Goal: Obtain resource: Obtain resource

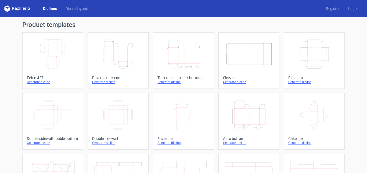
click at [58, 57] on icon "Width Depth Height" at bounding box center [53, 54] width 48 height 30
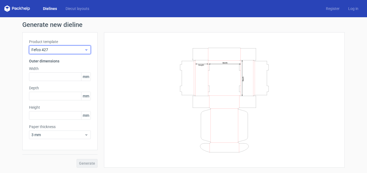
click at [54, 52] on span "Fefco 427" at bounding box center [57, 49] width 53 height 5
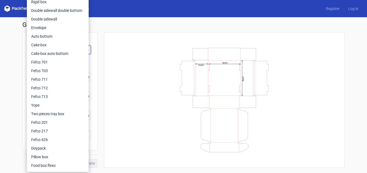
drag, startPoint x: 143, startPoint y: 65, endPoint x: 140, endPoint y: 66, distance: 3.1
click at [143, 65] on div "Width Depth Height" at bounding box center [224, 100] width 227 height 122
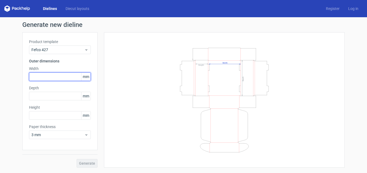
click at [68, 77] on input "text" at bounding box center [60, 76] width 62 height 9
type input "157"
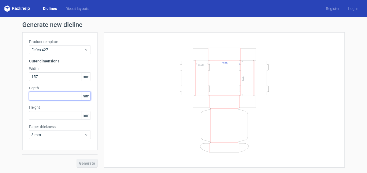
click at [60, 97] on input "text" at bounding box center [60, 96] width 62 height 9
type input "92"
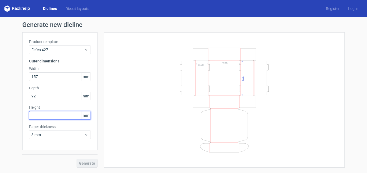
click at [54, 116] on input "text" at bounding box center [60, 115] width 62 height 9
type input "54"
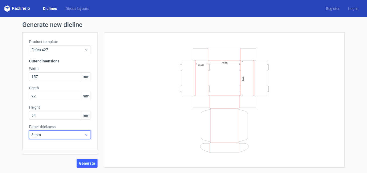
click at [79, 134] on span "3 mm" at bounding box center [57, 134] width 53 height 5
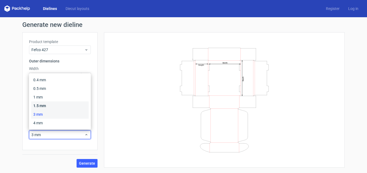
click at [50, 105] on div "1.5 mm" at bounding box center [59, 105] width 57 height 9
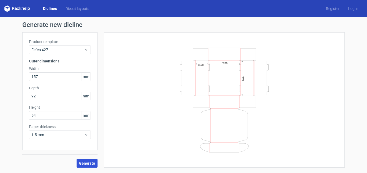
click at [88, 161] on span "Generate" at bounding box center [87, 163] width 16 height 4
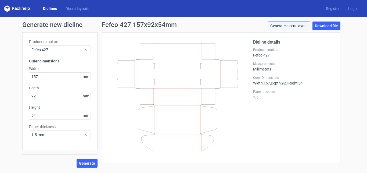
click at [297, 27] on link "Generate diecut layout" at bounding box center [289, 25] width 42 height 9
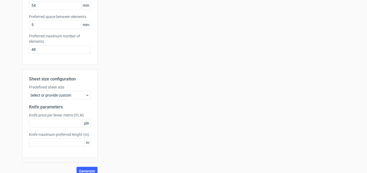
scroll to position [117, 0]
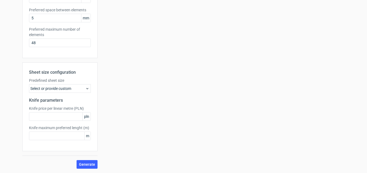
click at [88, 88] on div "Sheet size configuration Predefined sheet size Select or provide custom Knife p…" at bounding box center [59, 106] width 75 height 89
click at [86, 88] on use at bounding box center [87, 88] width 2 height 1
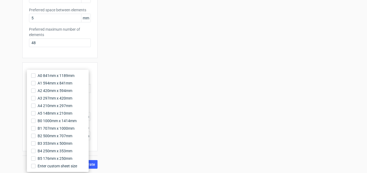
click at [114, 85] on div "Your diecut layouts will be listed here once you generate them Height Depth Wid…" at bounding box center [220, 42] width 247 height 253
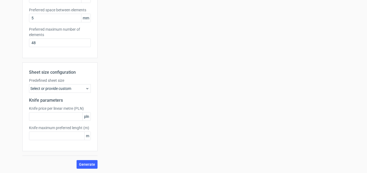
click at [86, 90] on icon at bounding box center [87, 88] width 4 height 4
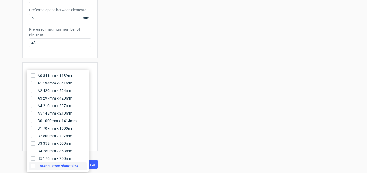
click at [55, 164] on span "Enter custom sheet size" at bounding box center [58, 165] width 41 height 5
click at [35, 164] on input "Enter custom sheet size" at bounding box center [33, 165] width 4 height 4
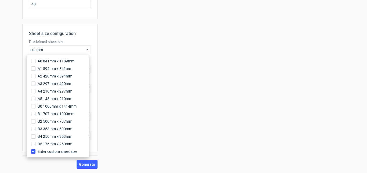
click at [112, 117] on div "Your diecut layouts will be listed here once you generate them Height Depth Wid…" at bounding box center [220, 22] width 247 height 291
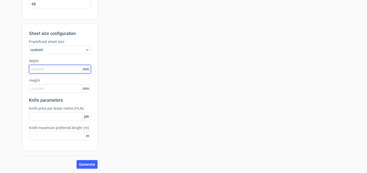
click at [52, 71] on input "text" at bounding box center [60, 69] width 62 height 9
type input "650"
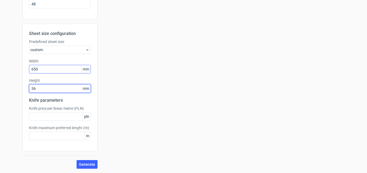
type input "360"
click at [92, 159] on div "Sheet size configuration Predefined sheet size custom Width 650 mm Height 360 m…" at bounding box center [59, 96] width 75 height 145
click at [90, 164] on span "Generate" at bounding box center [87, 164] width 16 height 4
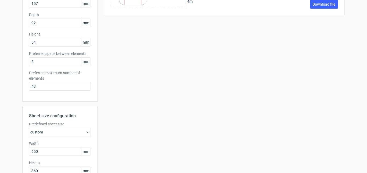
scroll to position [0, 0]
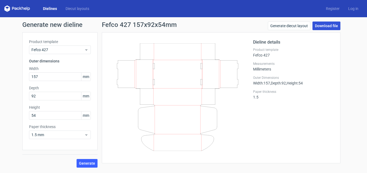
click at [323, 26] on link "Download file" at bounding box center [326, 25] width 28 height 9
